Goal: Information Seeking & Learning: Learn about a topic

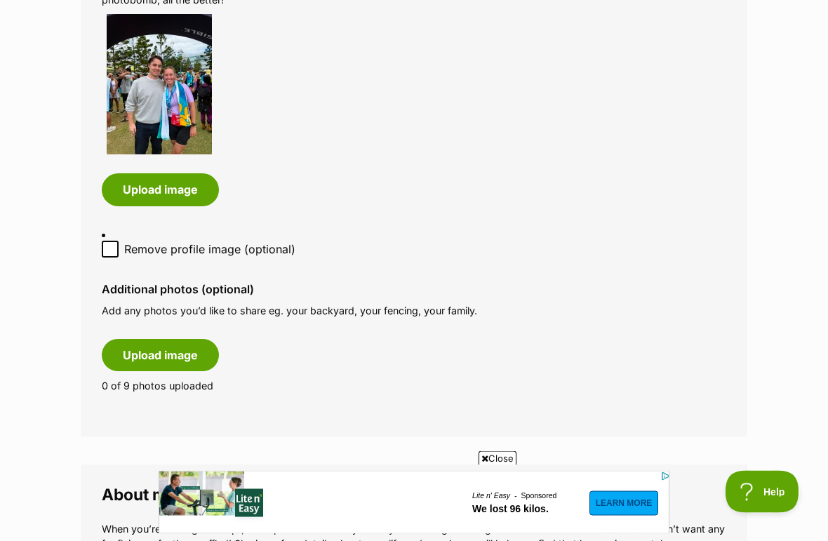
scroll to position [761, 0]
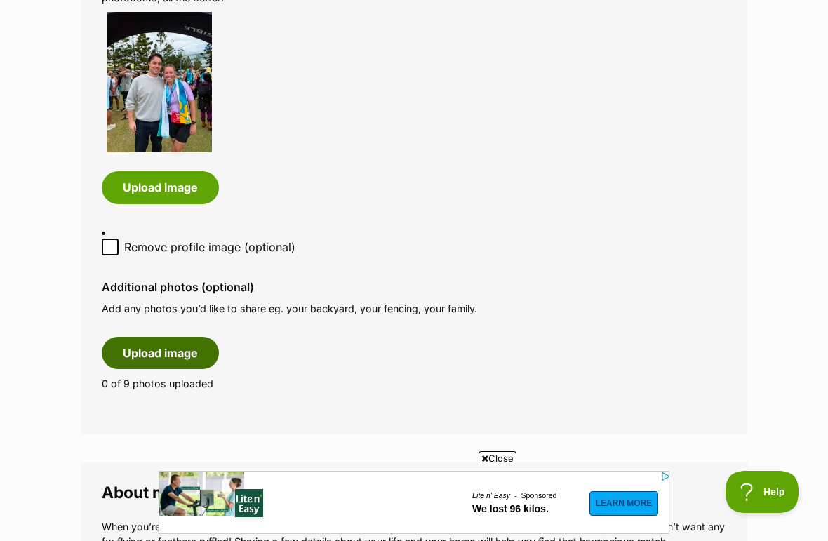
click at [205, 337] on button "Upload image" at bounding box center [160, 353] width 117 height 32
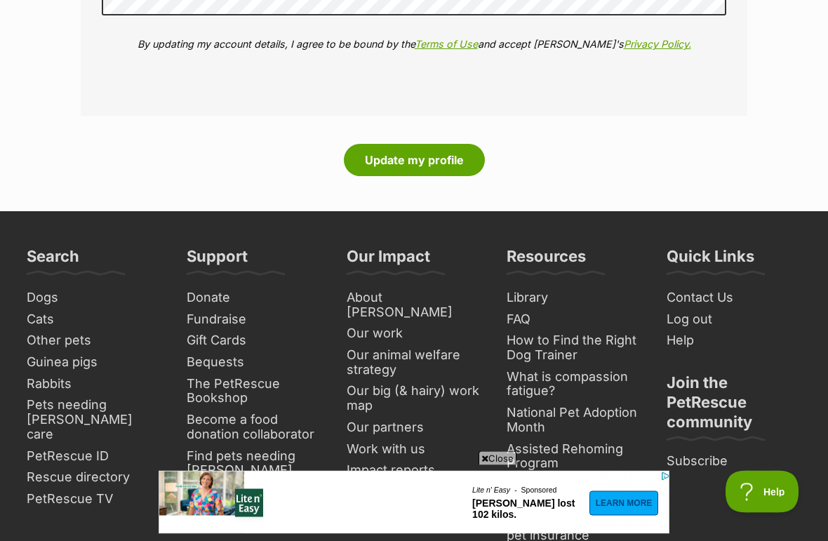
scroll to position [2702, 0]
click at [439, 144] on button "Update my profile" at bounding box center [414, 160] width 141 height 32
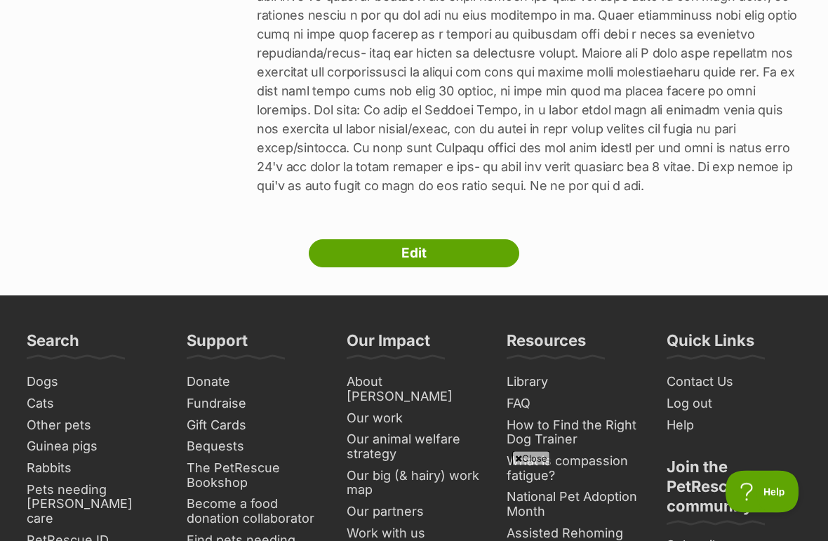
scroll to position [623, 0]
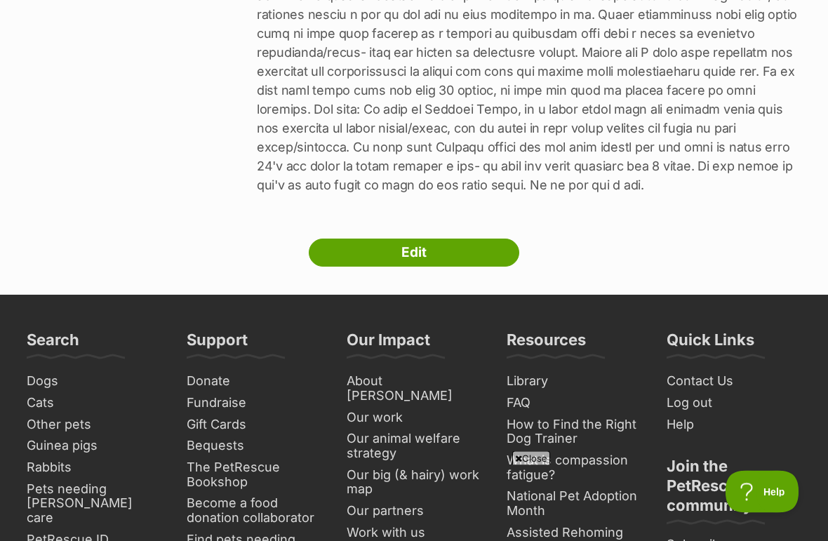
click at [471, 251] on link "Edit" at bounding box center [414, 253] width 210 height 28
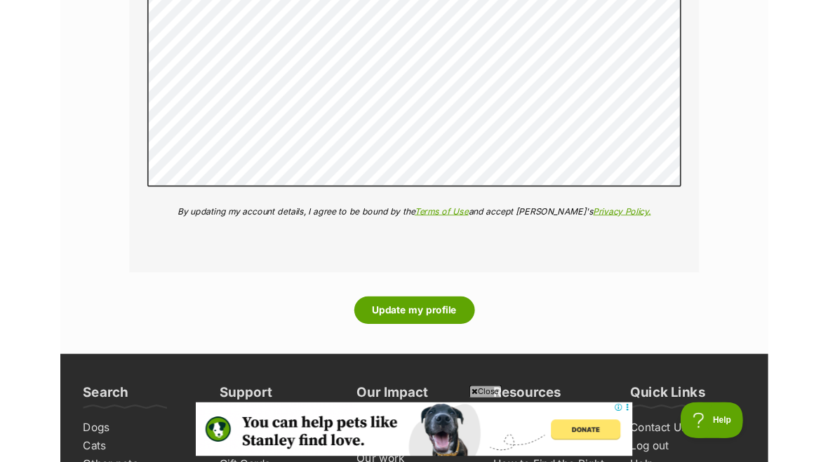
scroll to position [2634, 0]
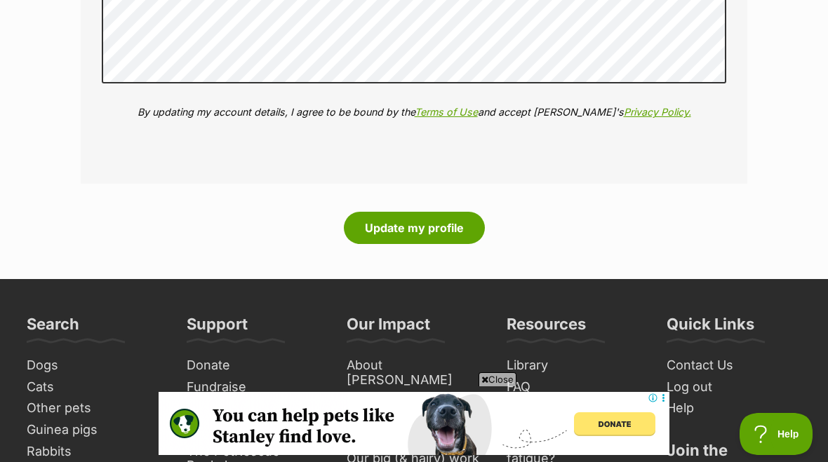
click at [419, 212] on button "Update my profile" at bounding box center [414, 228] width 141 height 32
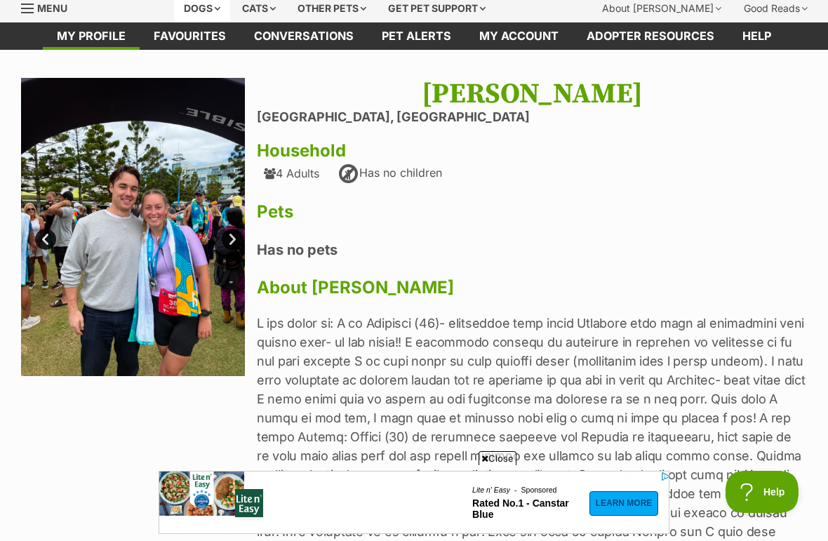
click at [225, 8] on div "Dogs" at bounding box center [202, 8] width 56 height 28
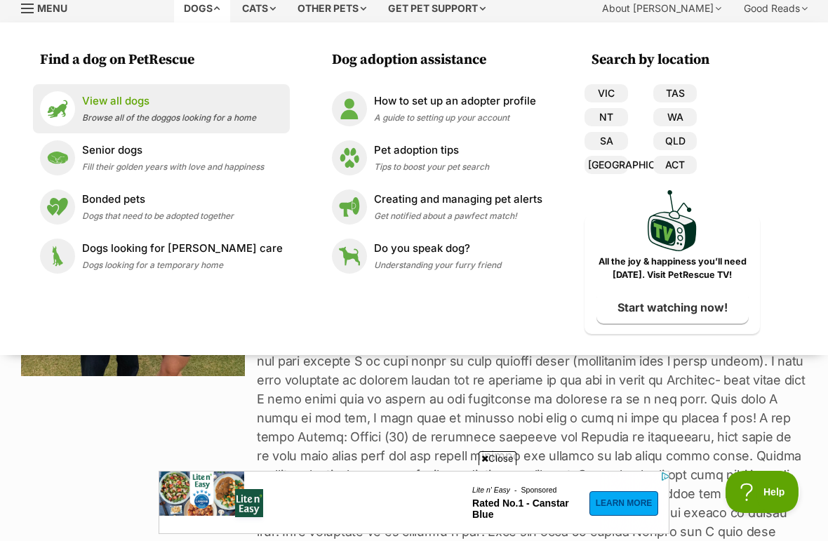
click at [157, 119] on span "Browse all of the doggos looking for a home" at bounding box center [169, 117] width 174 height 11
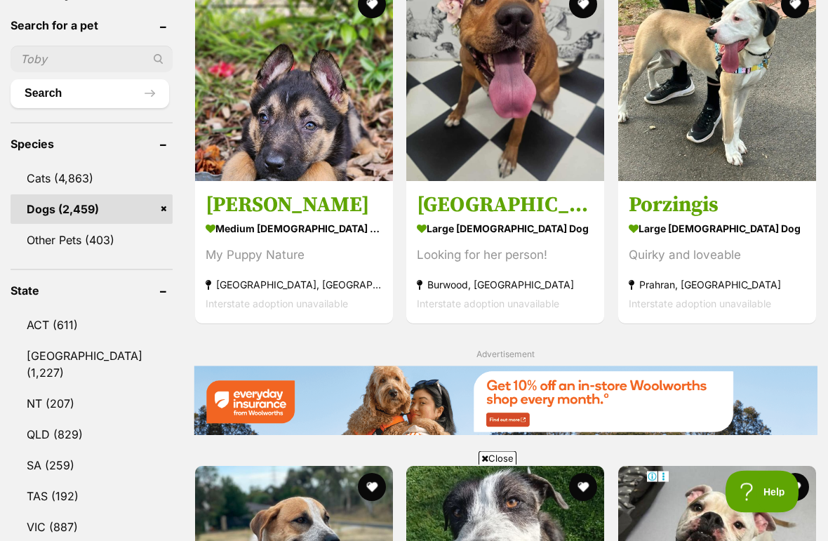
scroll to position [534, 0]
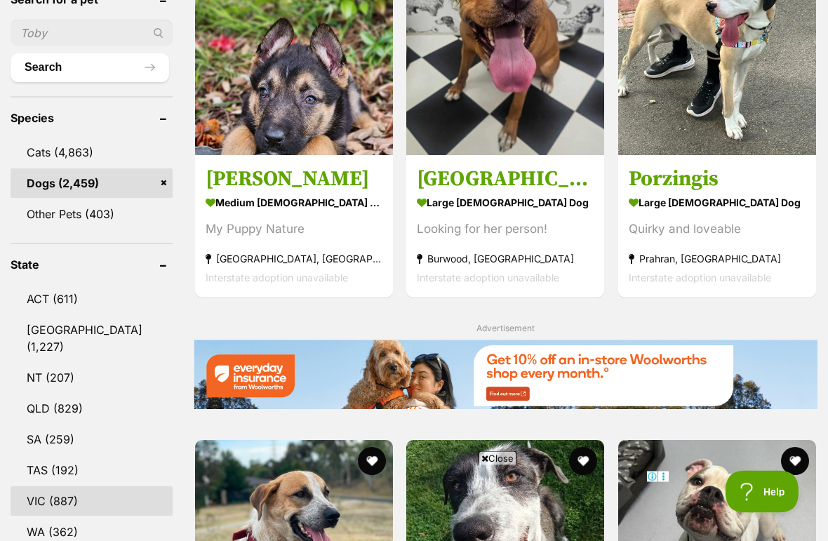
click at [72, 461] on link "VIC (887)" at bounding box center [92, 501] width 162 height 29
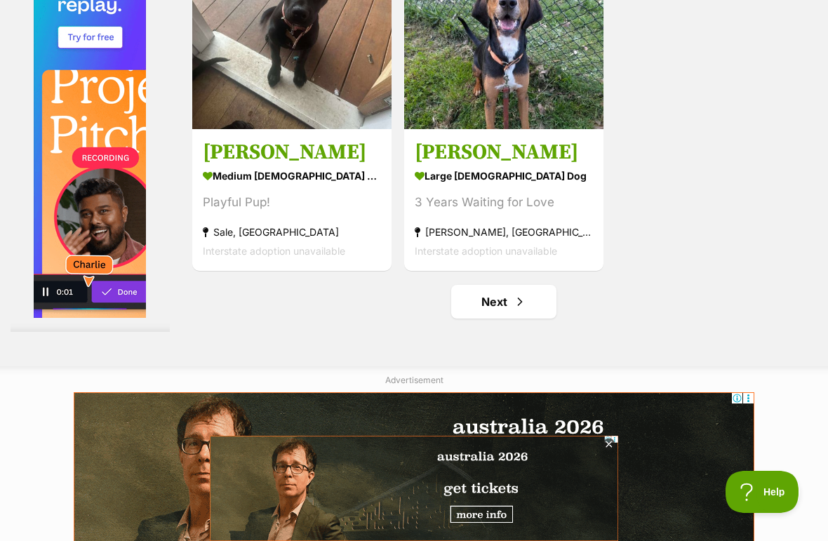
scroll to position [2821, 0]
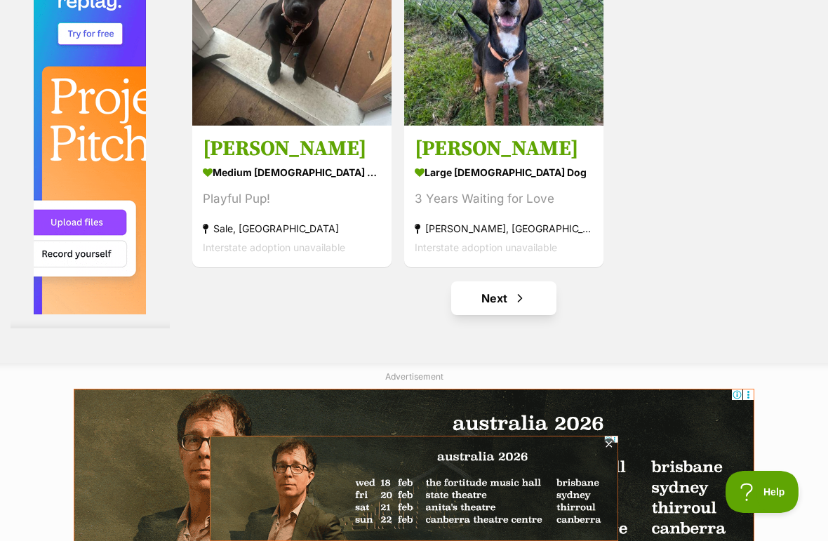
click at [507, 315] on link "Next" at bounding box center [503, 298] width 105 height 34
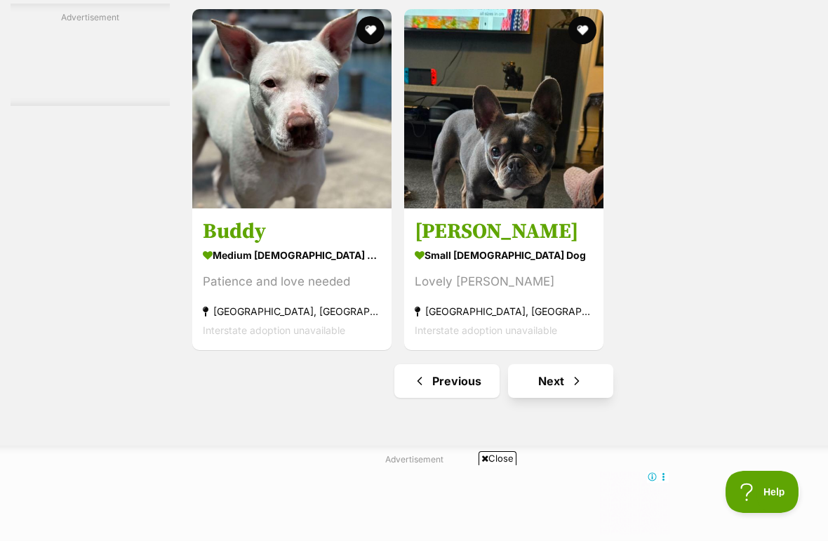
click at [556, 398] on link "Next" at bounding box center [560, 381] width 105 height 34
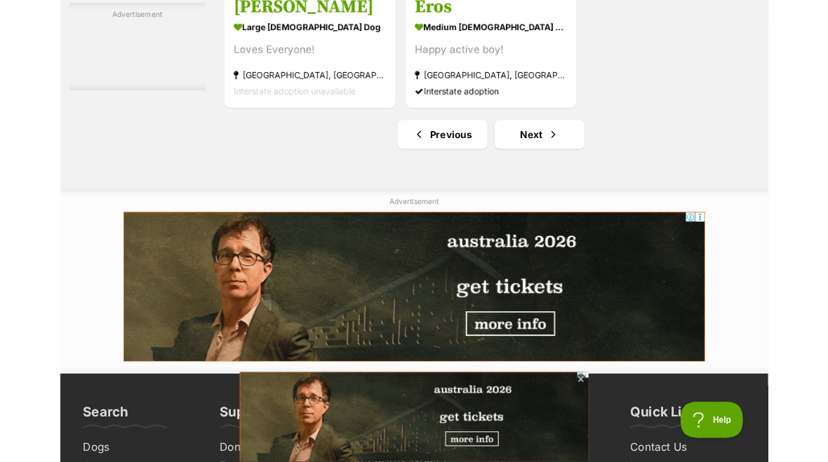
scroll to position [3093, 0]
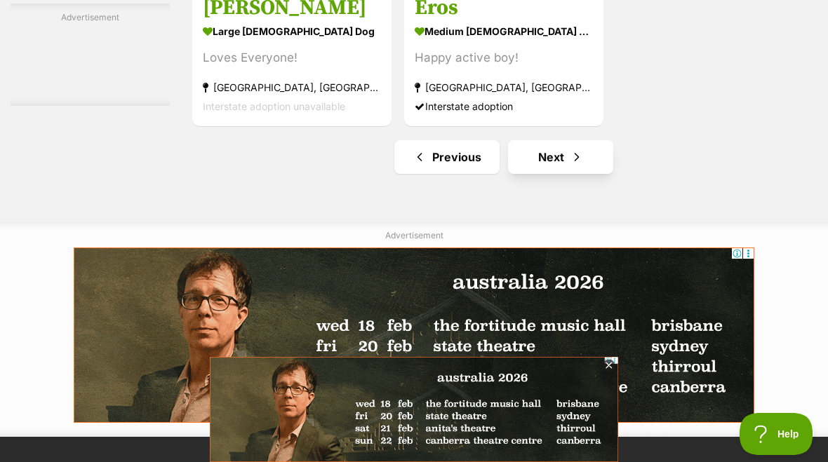
click at [580, 174] on link "Next" at bounding box center [560, 157] width 105 height 34
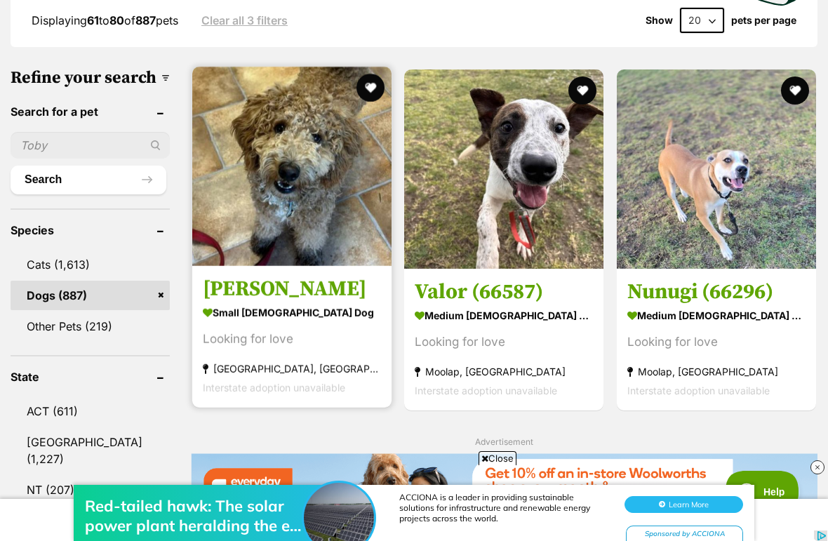
click at [304, 303] on strong "small [DEMOGRAPHIC_DATA] Dog" at bounding box center [292, 313] width 178 height 20
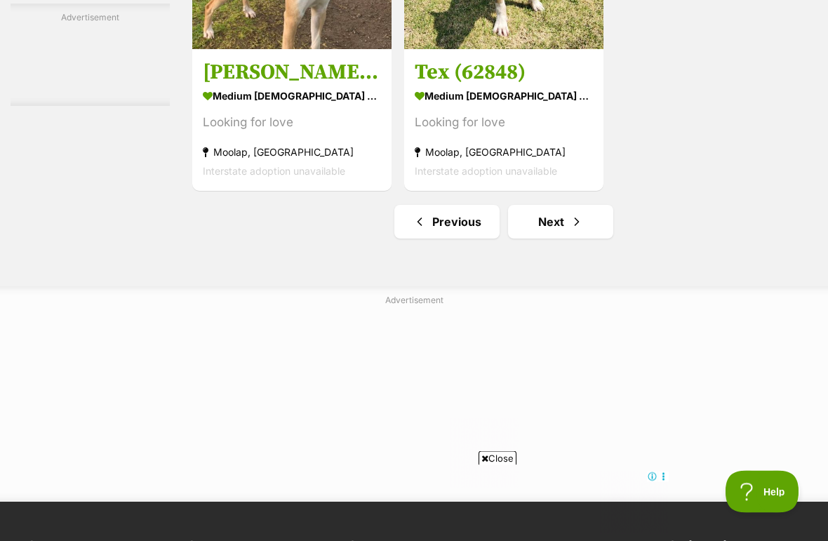
scroll to position [2899, 0]
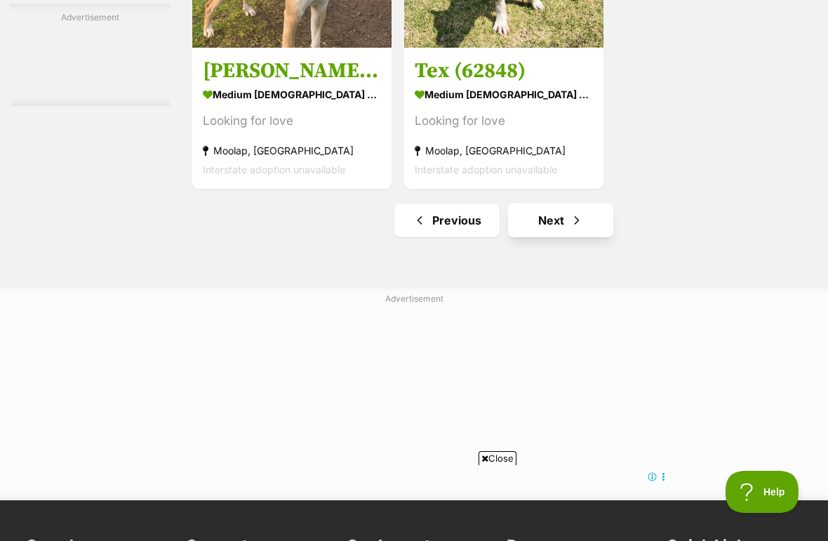
click at [569, 229] on span "Next page" at bounding box center [576, 220] width 14 height 17
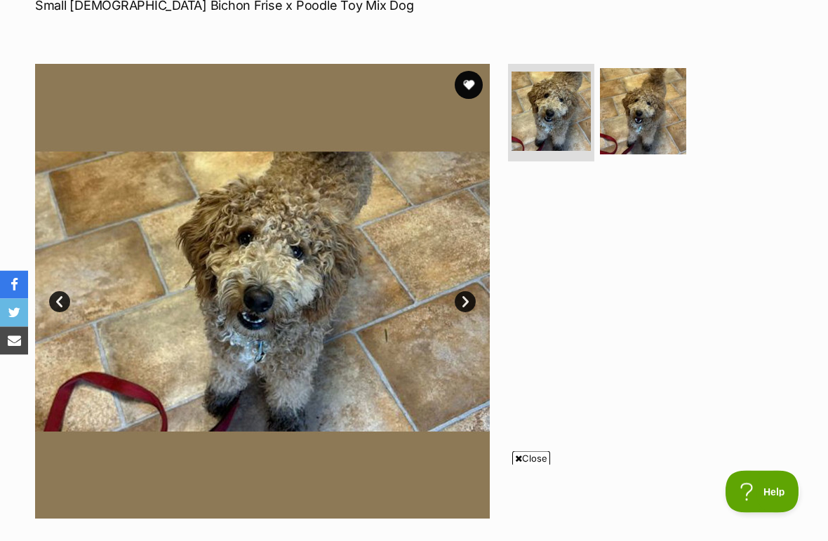
scroll to position [247, 0]
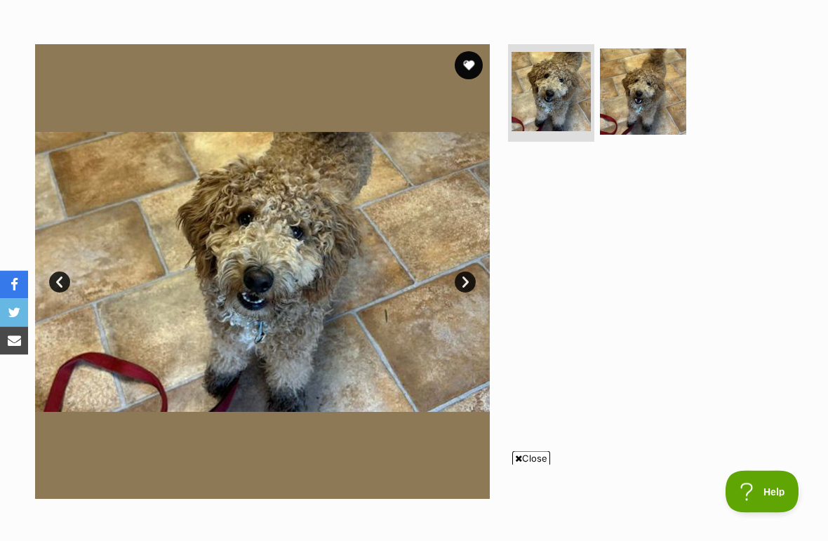
click at [471, 284] on link "Next" at bounding box center [464, 282] width 21 height 21
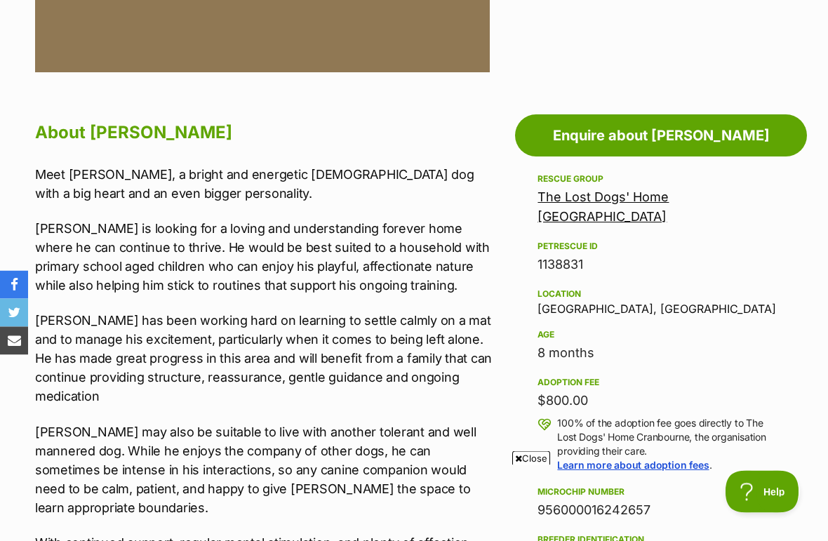
scroll to position [674, 0]
click at [594, 343] on div "Rescue group The Lost Dogs' Home Cranbourne PetRescue ID 1138831 Location Cranb…" at bounding box center [660, 464] width 247 height 588
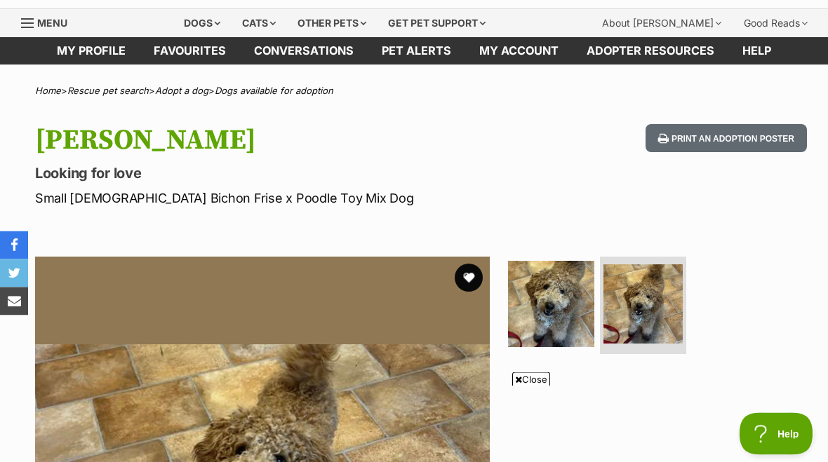
scroll to position [0, 0]
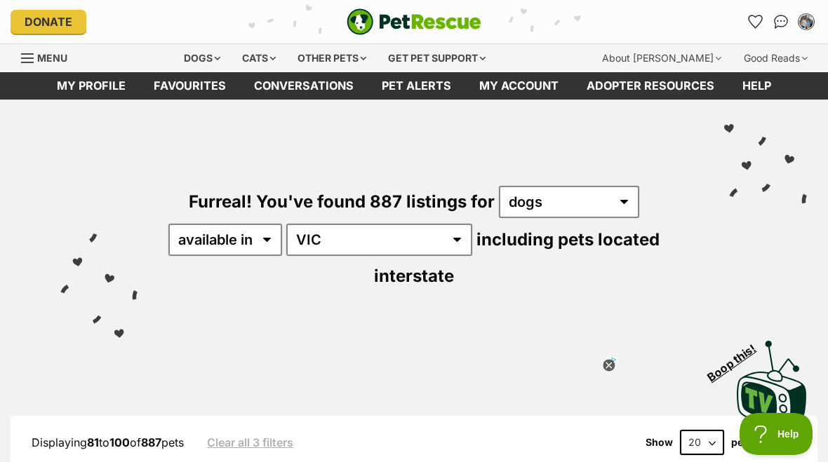
click at [811, 18] on img "My account" at bounding box center [806, 22] width 18 height 18
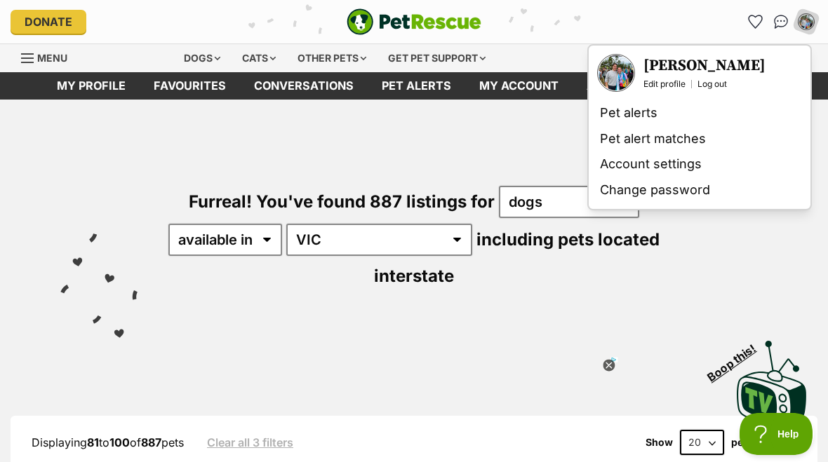
click at [624, 75] on img "Your profile" at bounding box center [615, 72] width 35 height 35
